Goal: Task Accomplishment & Management: Use online tool/utility

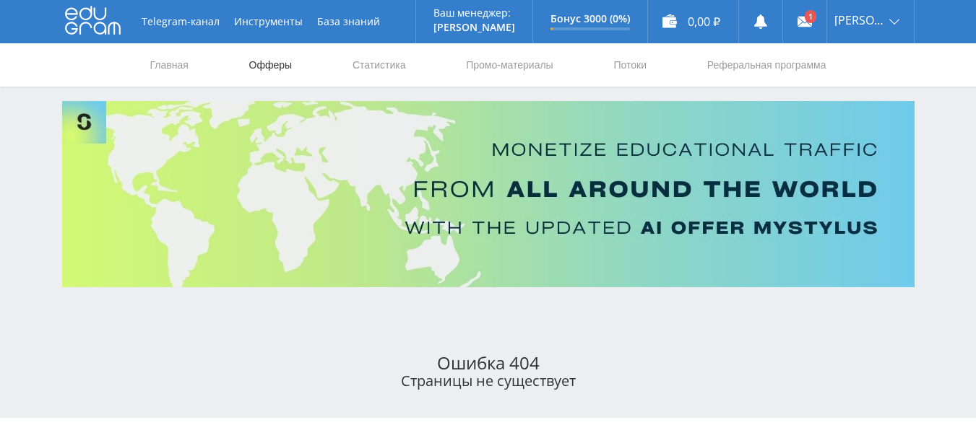
click at [274, 63] on link "Офферы" at bounding box center [271, 64] width 46 height 43
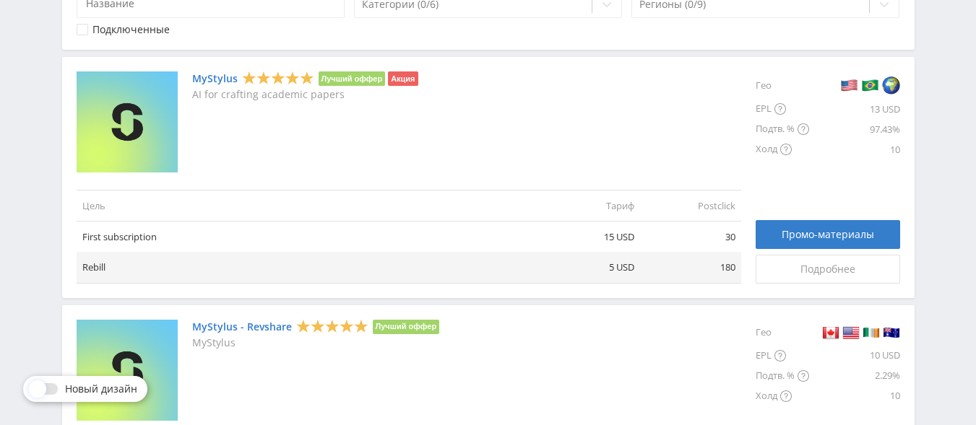
scroll to position [312, 0]
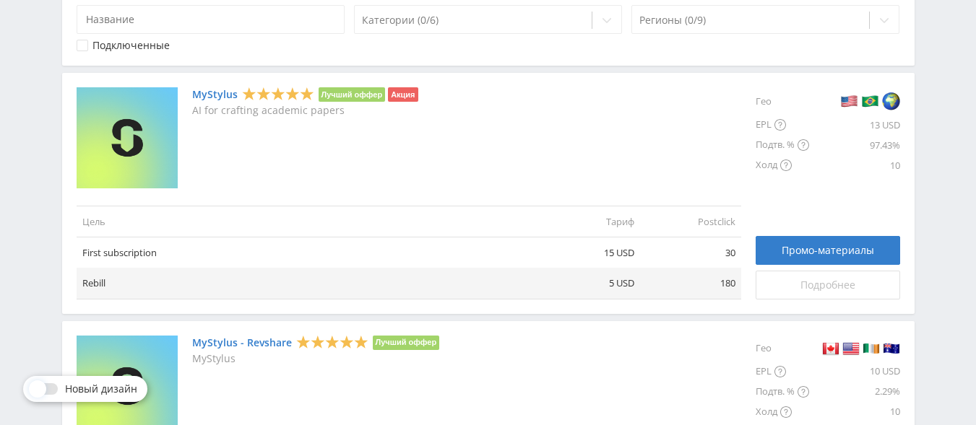
click at [828, 286] on span "Подробнее" at bounding box center [827, 285] width 55 height 12
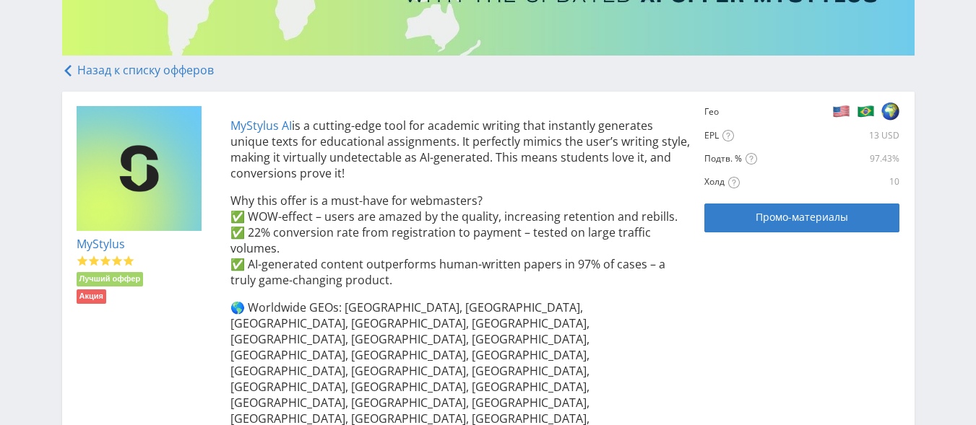
scroll to position [249, 0]
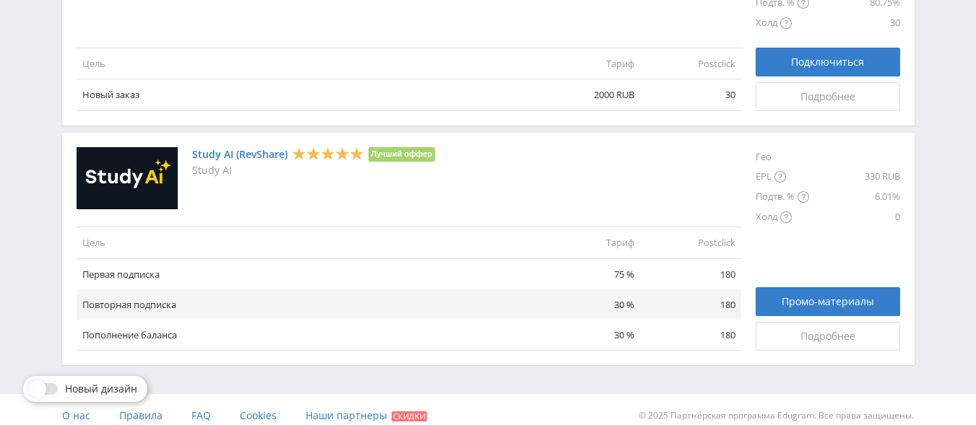
scroll to position [1813, 0]
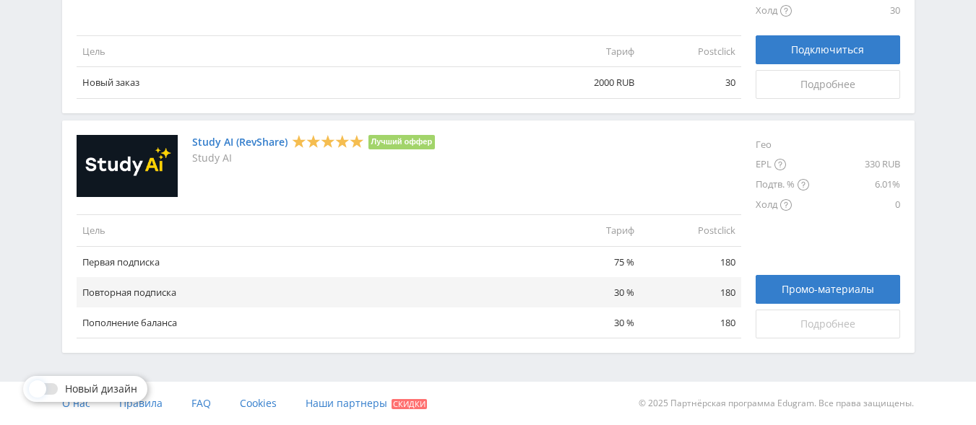
click at [828, 332] on link "Подробнее" at bounding box center [827, 324] width 144 height 29
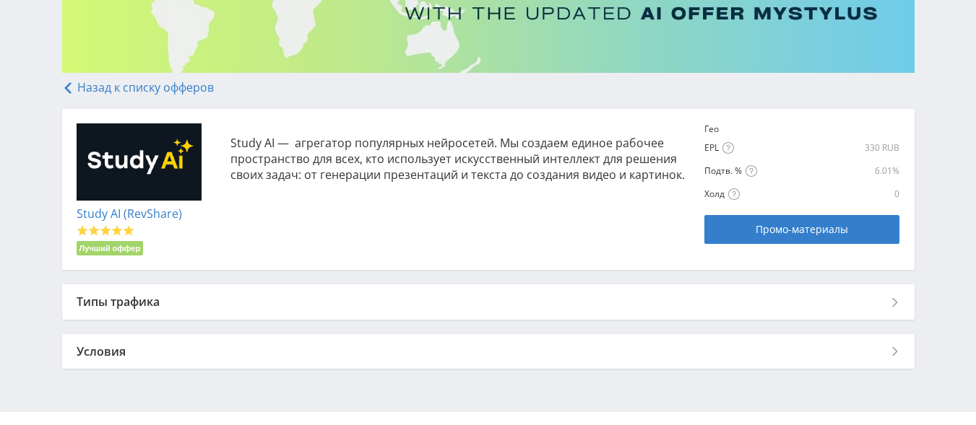
scroll to position [245, 0]
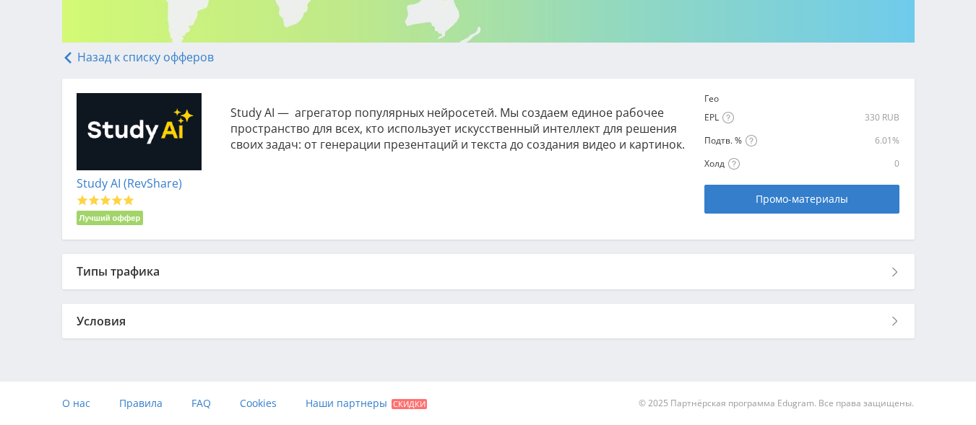
click at [893, 272] on div "Типы трафика" at bounding box center [488, 271] width 852 height 35
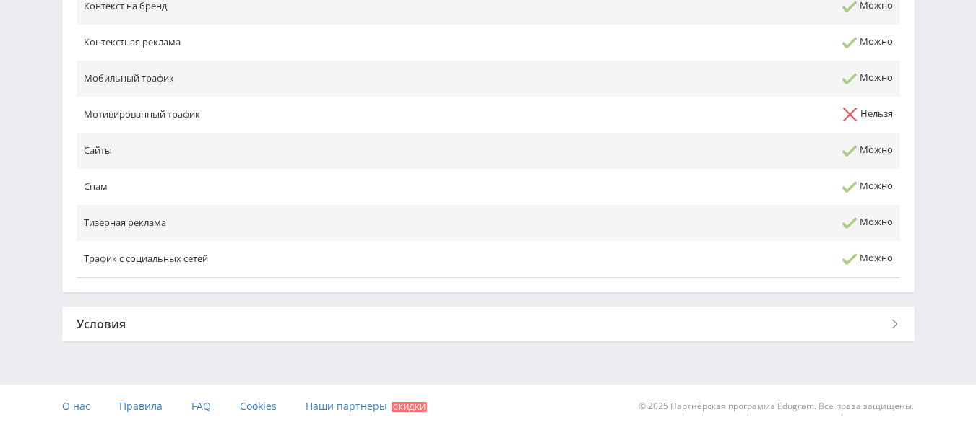
scroll to position [734, 0]
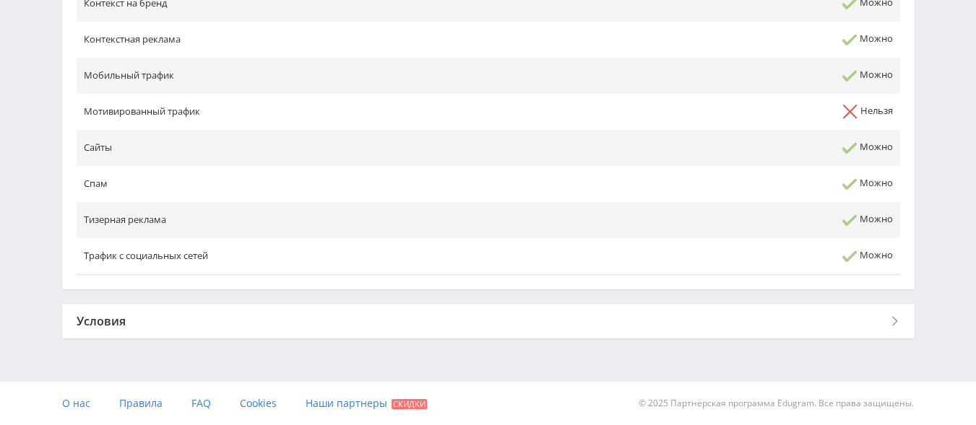
click at [895, 319] on div "Условия" at bounding box center [488, 321] width 852 height 35
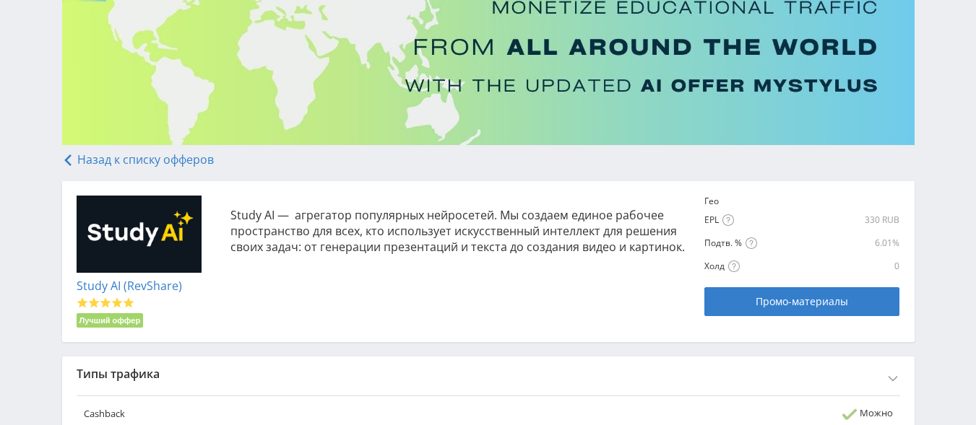
scroll to position [173, 0]
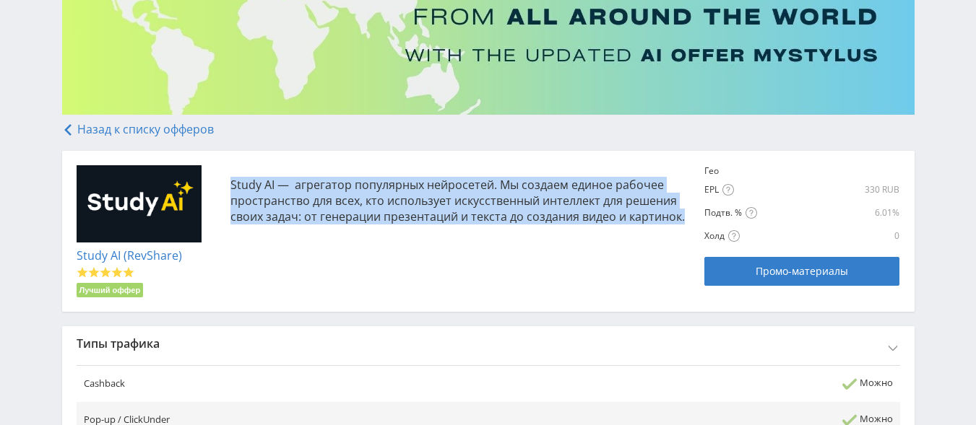
drag, startPoint x: 232, startPoint y: 181, endPoint x: 682, endPoint y: 240, distance: 454.5
click at [682, 240] on div "Study AI (RevShare) Лучший оффер Study AI — агрегатор популярных нейросетей. Мы…" at bounding box center [488, 231] width 823 height 133
copy p "Study AI — агрегатор популярных нейросетей. Мы создаем единое рабочее пространс…"
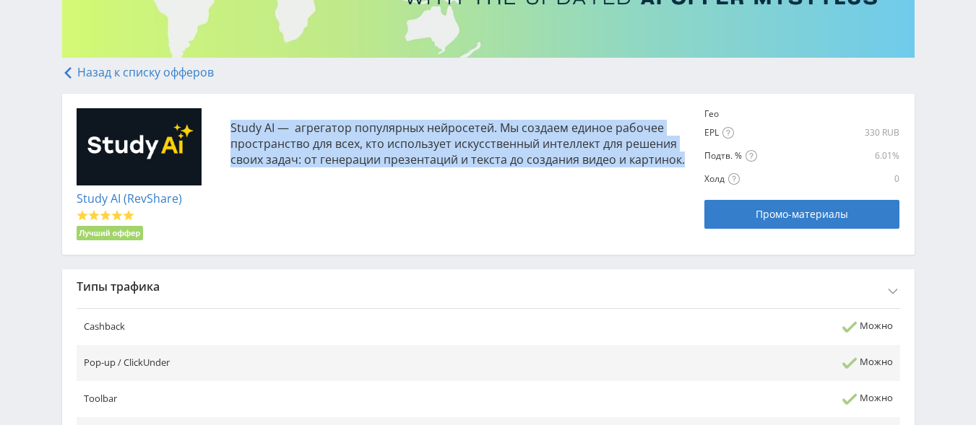
scroll to position [244, 0]
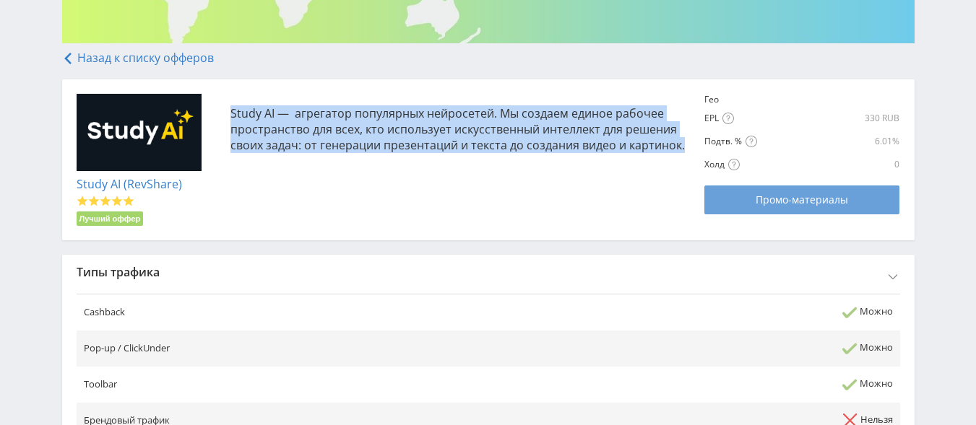
click at [802, 201] on span "Промо-материалы" at bounding box center [801, 200] width 92 height 12
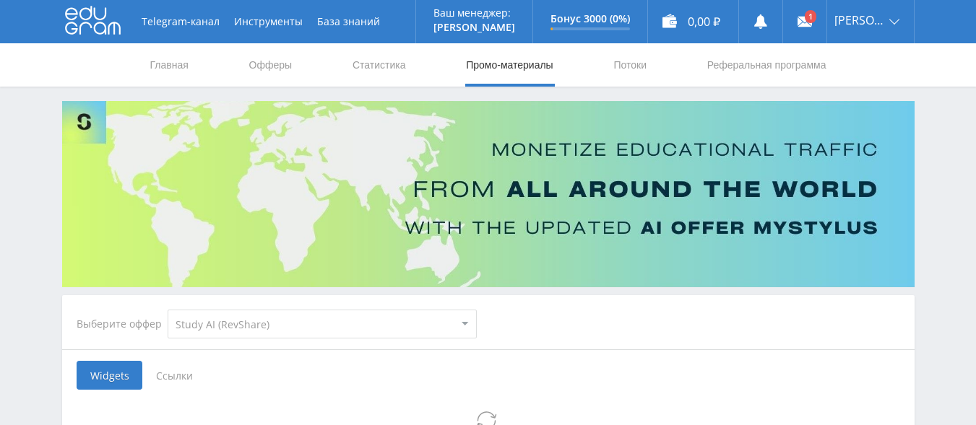
select select "376"
